Goal: Transaction & Acquisition: Download file/media

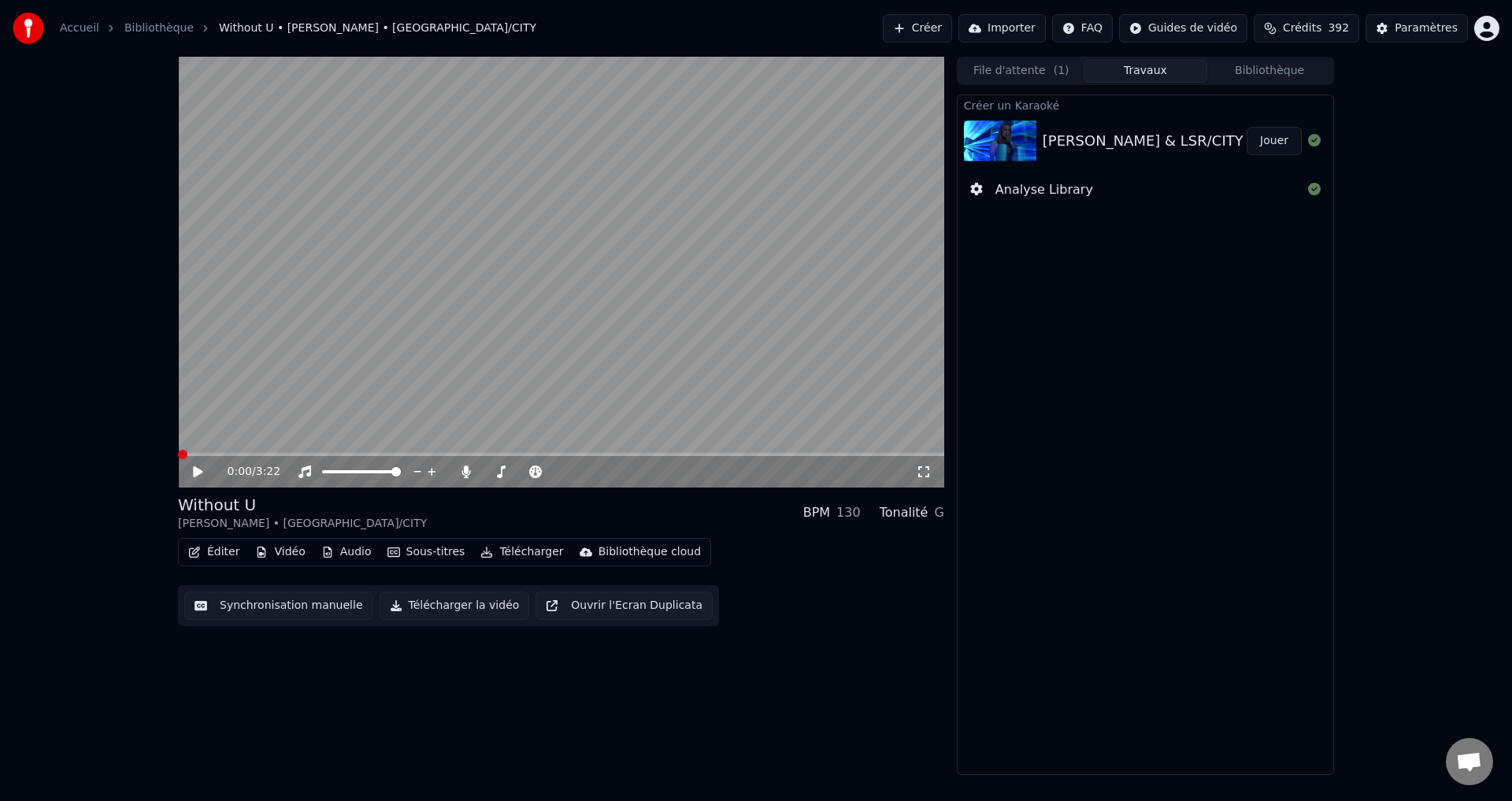
click at [178, 456] on span at bounding box center [178, 454] width 0 height 3
click at [178, 455] on span at bounding box center [183, 454] width 9 height 9
click at [195, 473] on icon at bounding box center [198, 472] width 8 height 9
click at [198, 474] on icon at bounding box center [198, 472] width 9 height 11
click at [185, 454] on span at bounding box center [183, 454] width 9 height 9
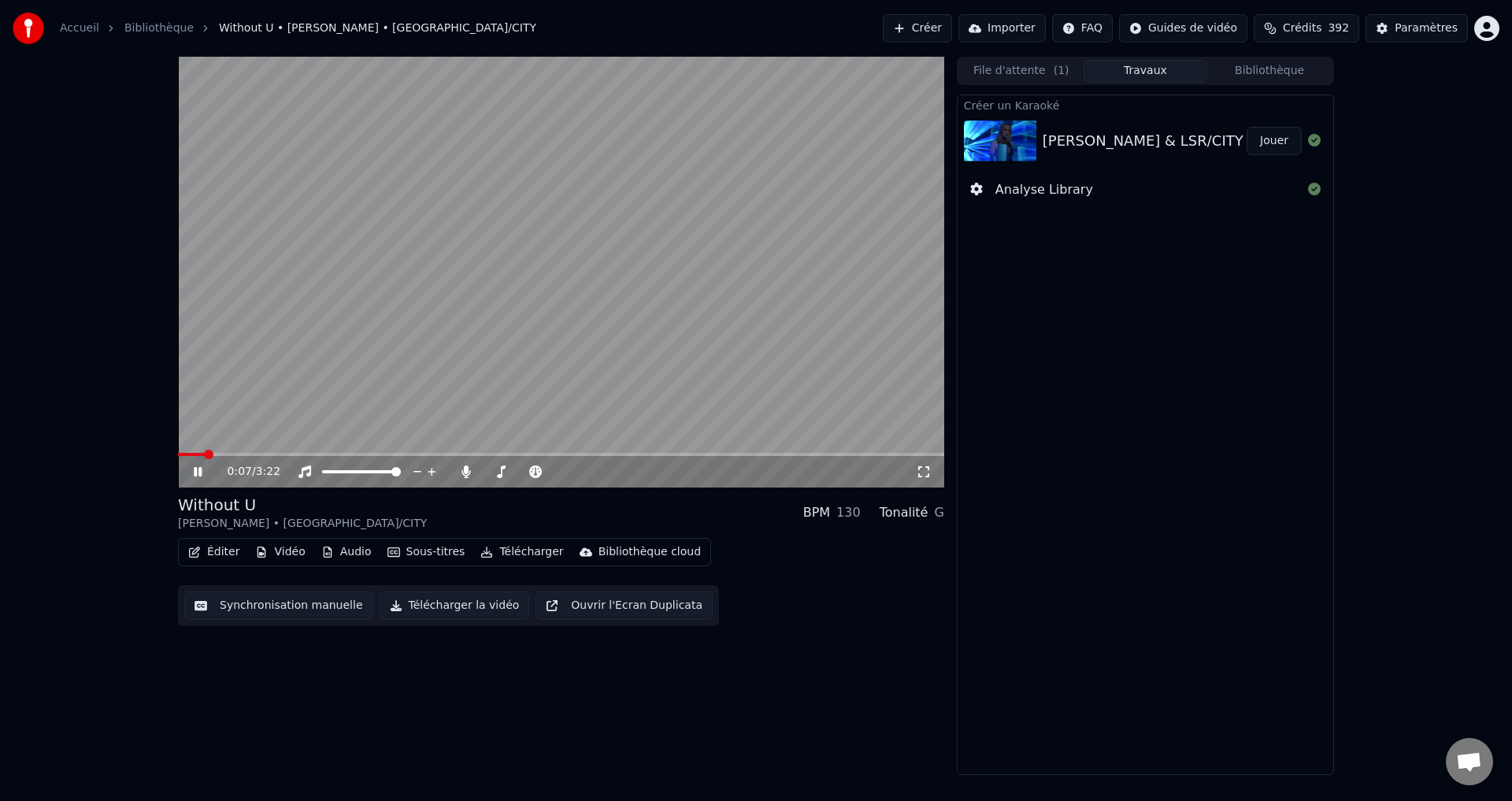
click at [203, 454] on span at bounding box center [561, 454] width 766 height 3
click at [322, 453] on span at bounding box center [263, 454] width 170 height 3
click at [290, 457] on div "Instrumental Instrumental" at bounding box center [308, 445] width 79 height 22
click at [289, 454] on span at bounding box center [277, 454] width 200 height 3
click at [457, 453] on span at bounding box center [478, 454] width 600 height 3
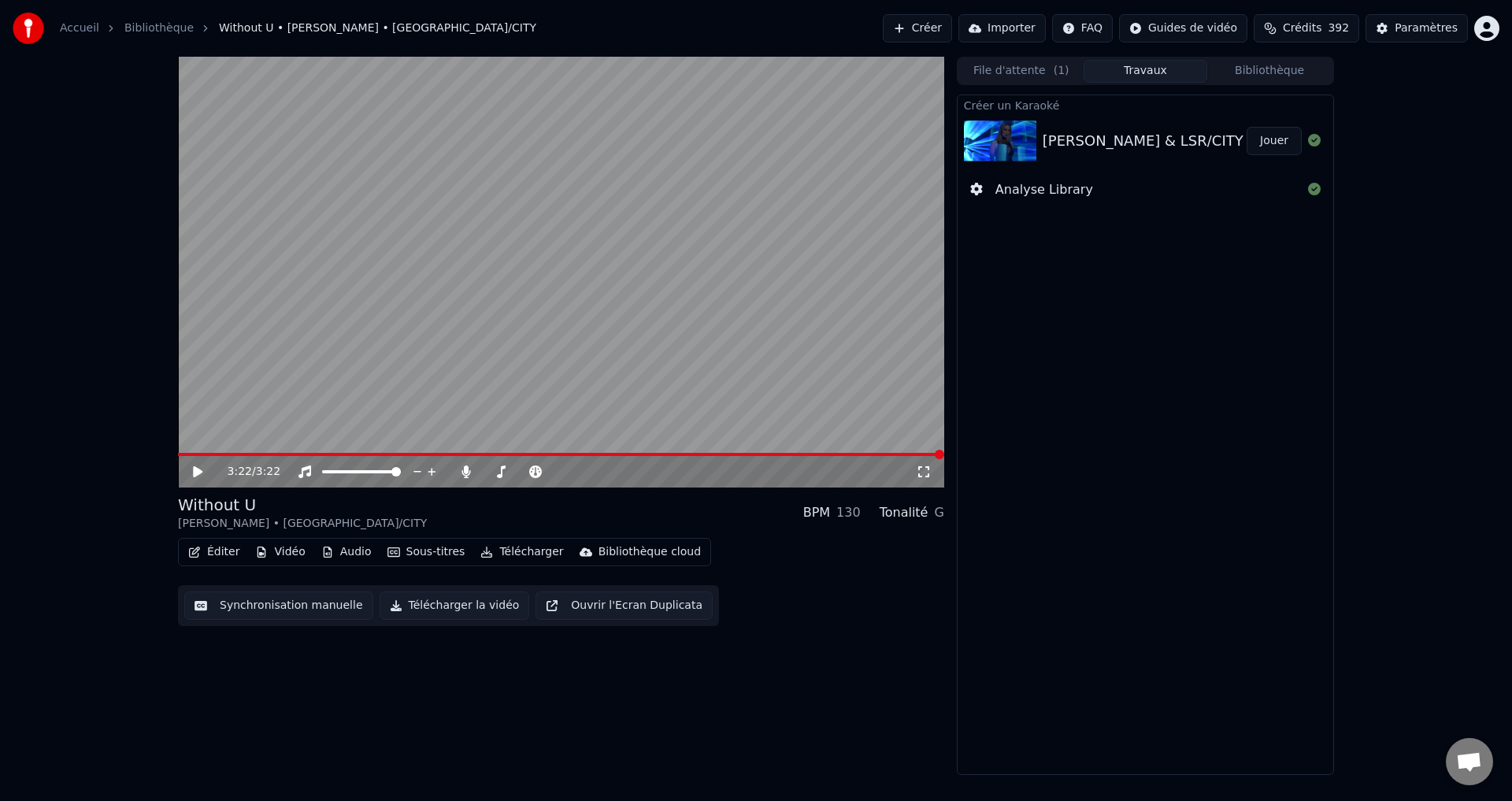
click at [201, 472] on icon at bounding box center [198, 472] width 9 height 11
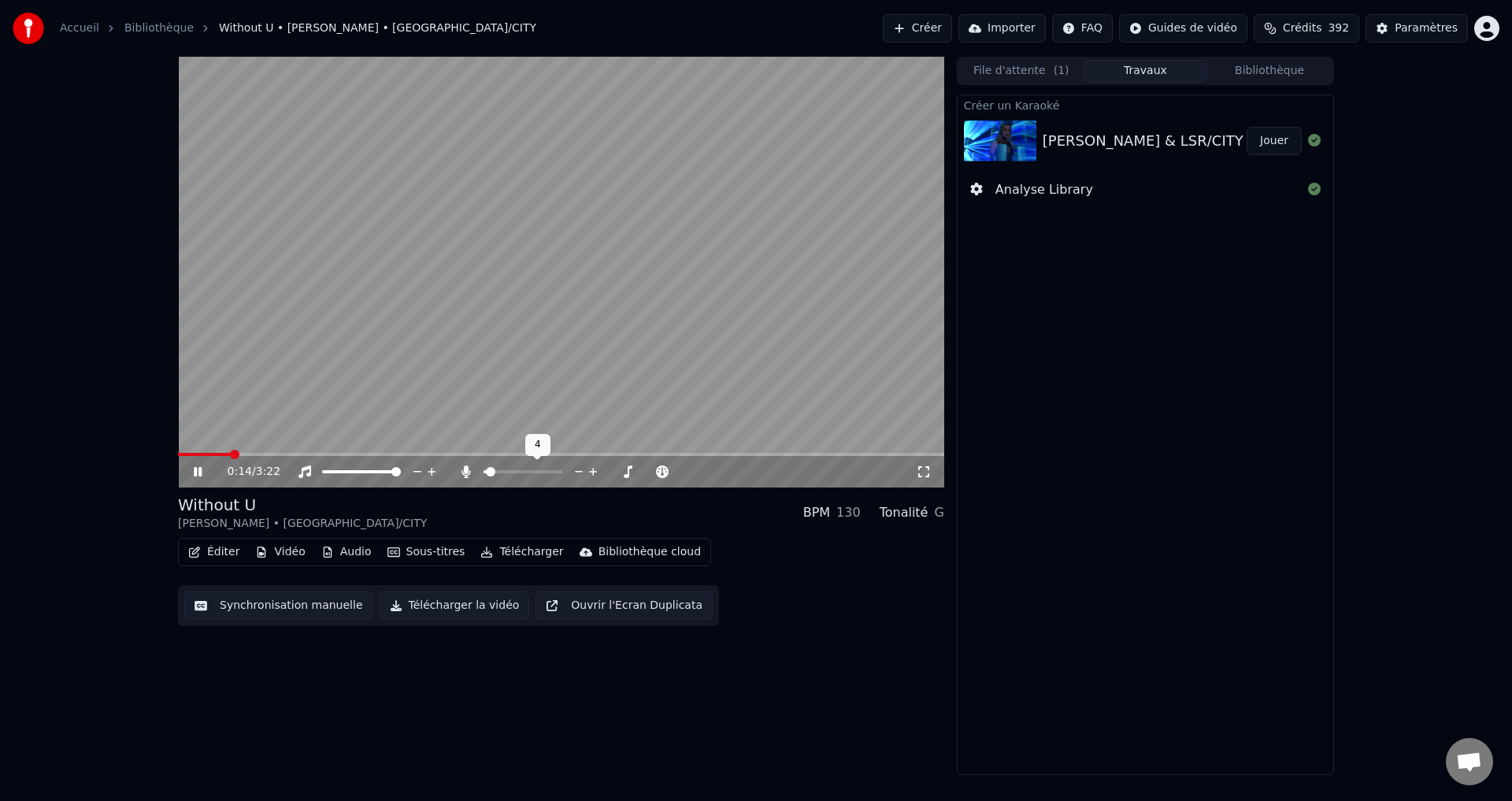
click at [486, 474] on span at bounding box center [491, 472] width 9 height 9
click at [489, 468] on span at bounding box center [493, 472] width 9 height 9
click at [507, 407] on video at bounding box center [561, 271] width 766 height 430
click at [444, 605] on button "Télécharger la vidéo" at bounding box center [454, 605] width 150 height 28
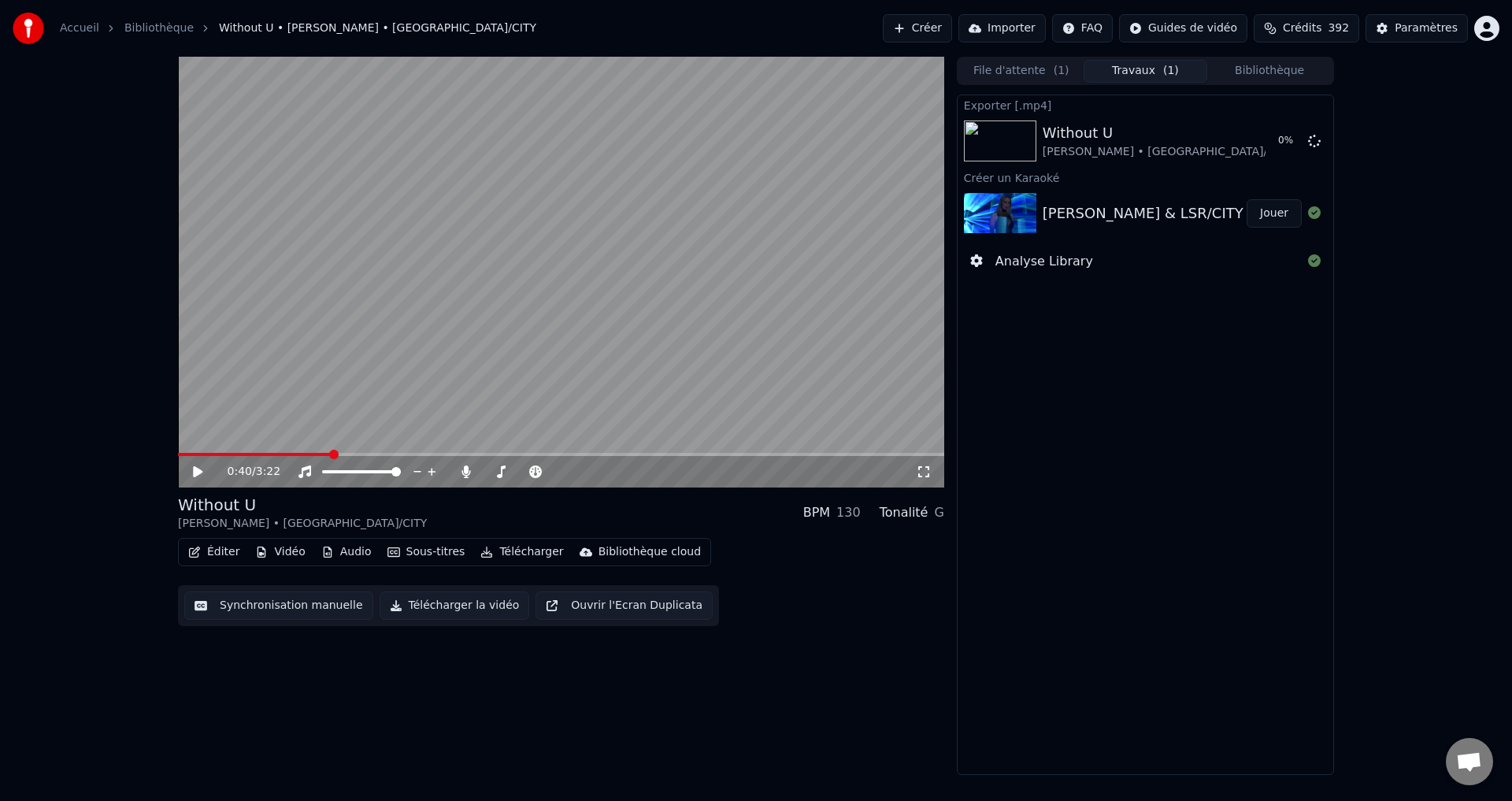
click at [440, 606] on button "Télécharger la vidéo" at bounding box center [454, 605] width 150 height 28
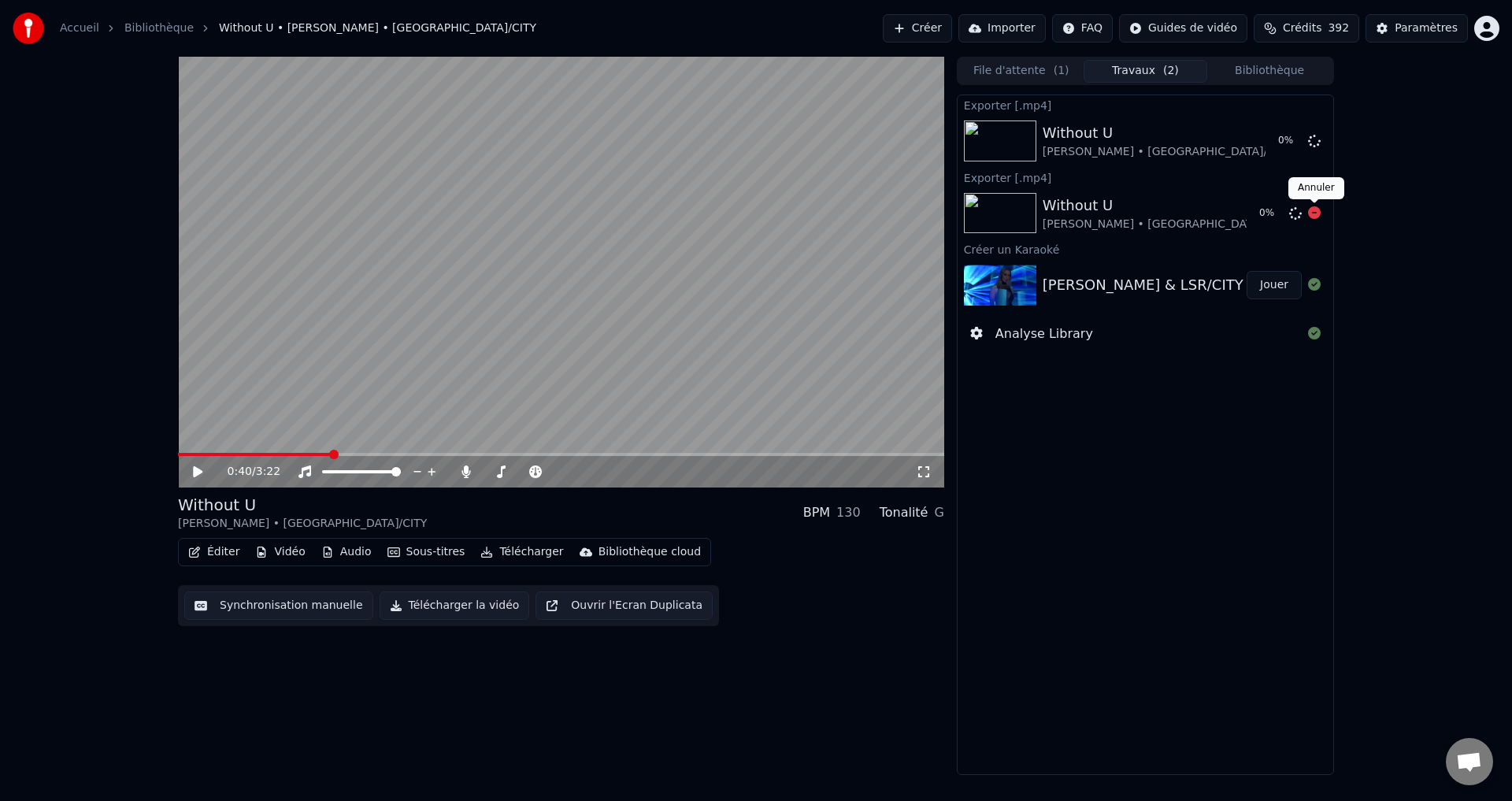
click at [1318, 211] on icon at bounding box center [1314, 212] width 12 height 12
click at [1313, 213] on icon at bounding box center [1314, 212] width 12 height 12
